Goal: Find specific page/section: Find specific page/section

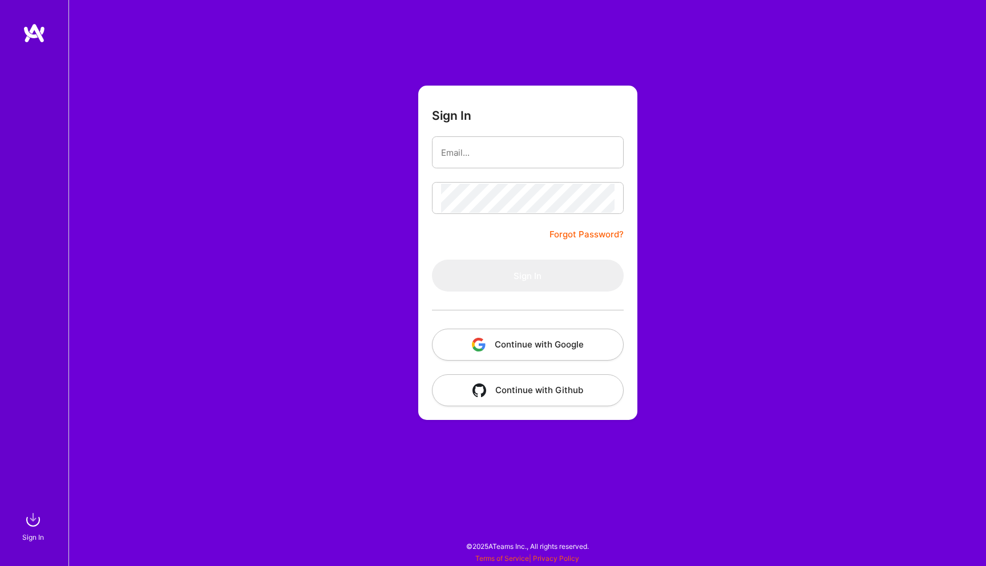
click at [549, 332] on button "Continue with Google" at bounding box center [528, 345] width 192 height 32
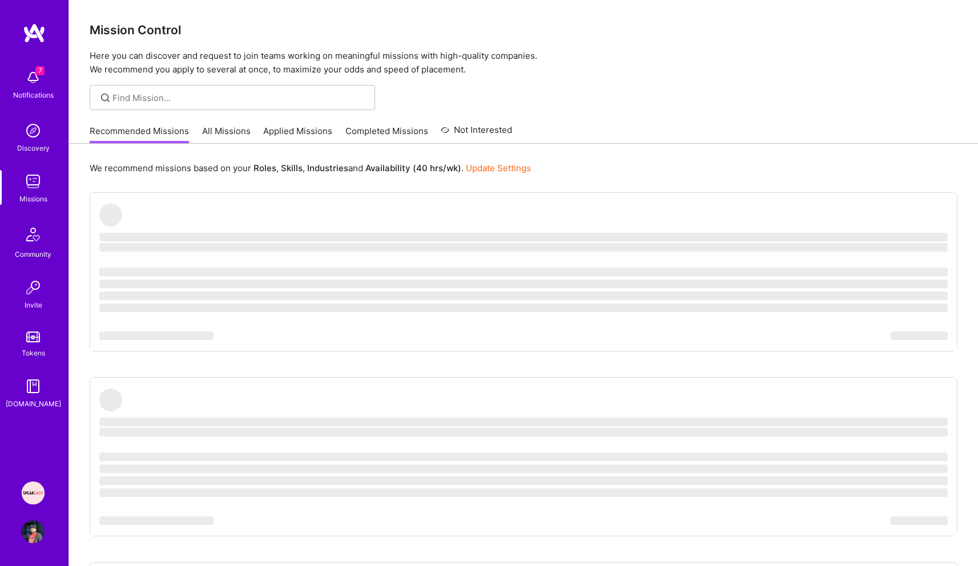
click at [303, 135] on link "Applied Missions" at bounding box center [297, 134] width 69 height 19
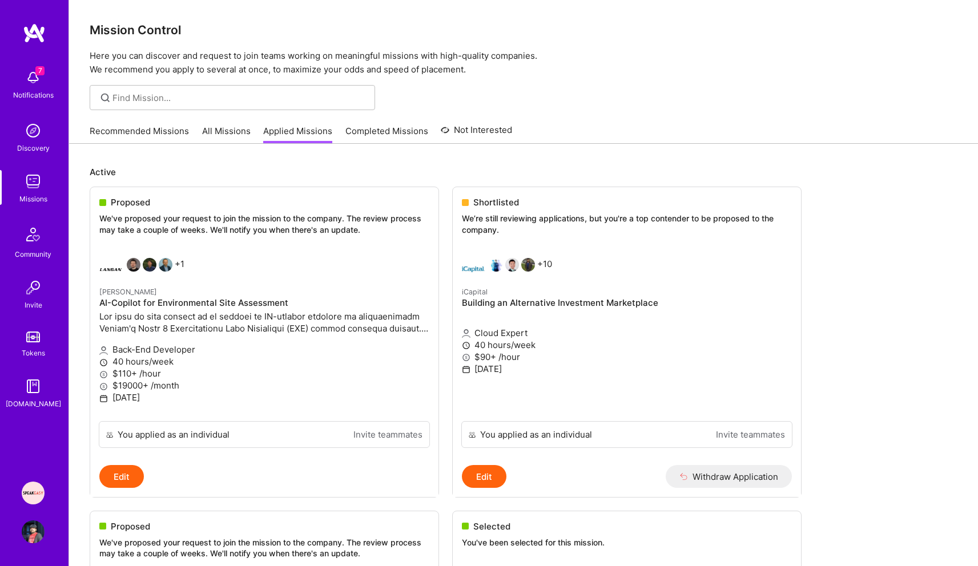
scroll to position [23, 0]
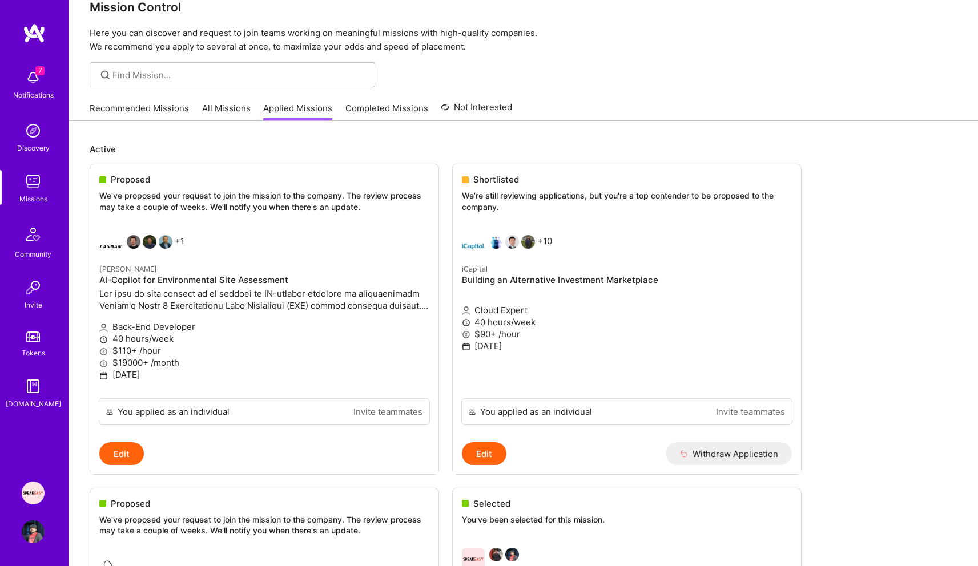
click at [31, 82] on img at bounding box center [33, 77] width 23 height 23
